Goal: Transaction & Acquisition: Book appointment/travel/reservation

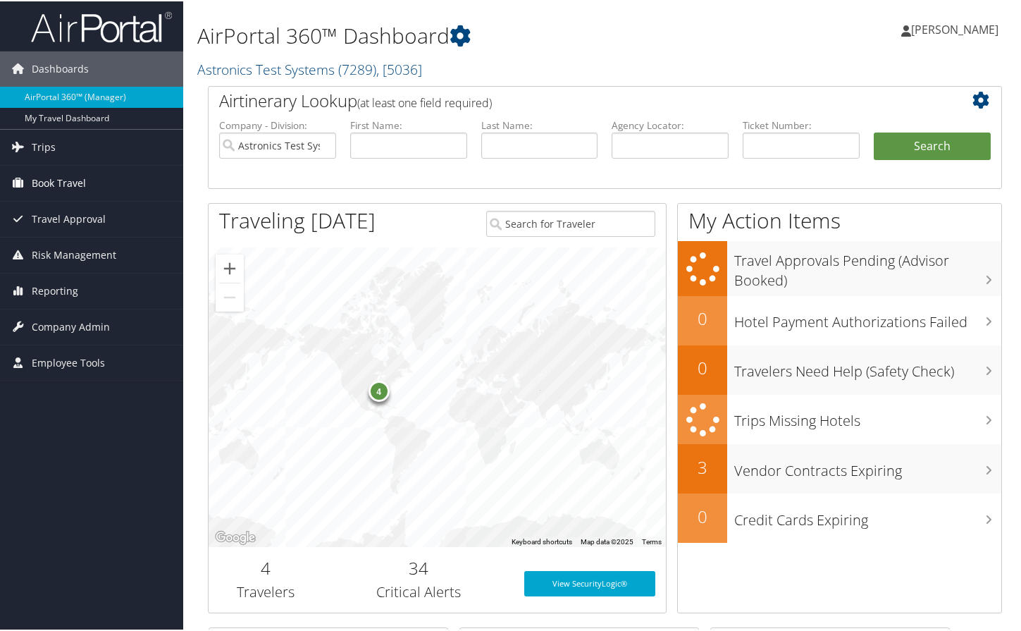
click at [44, 180] on span "Book Travel" at bounding box center [59, 181] width 54 height 35
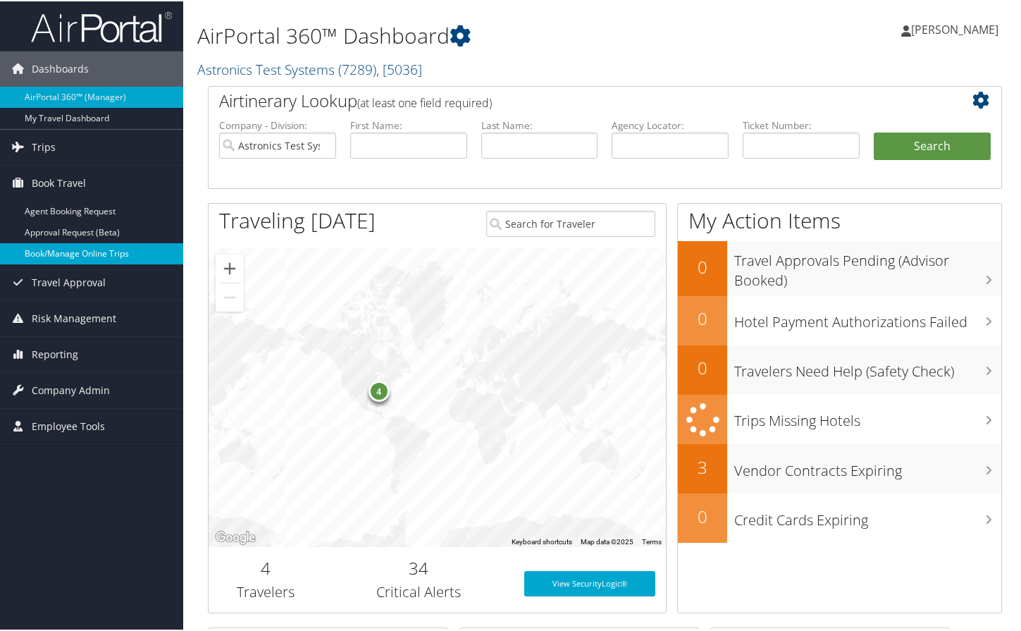
click at [56, 249] on link "Book/Manage Online Trips" at bounding box center [91, 252] width 183 height 21
